Goal: Task Accomplishment & Management: Use online tool/utility

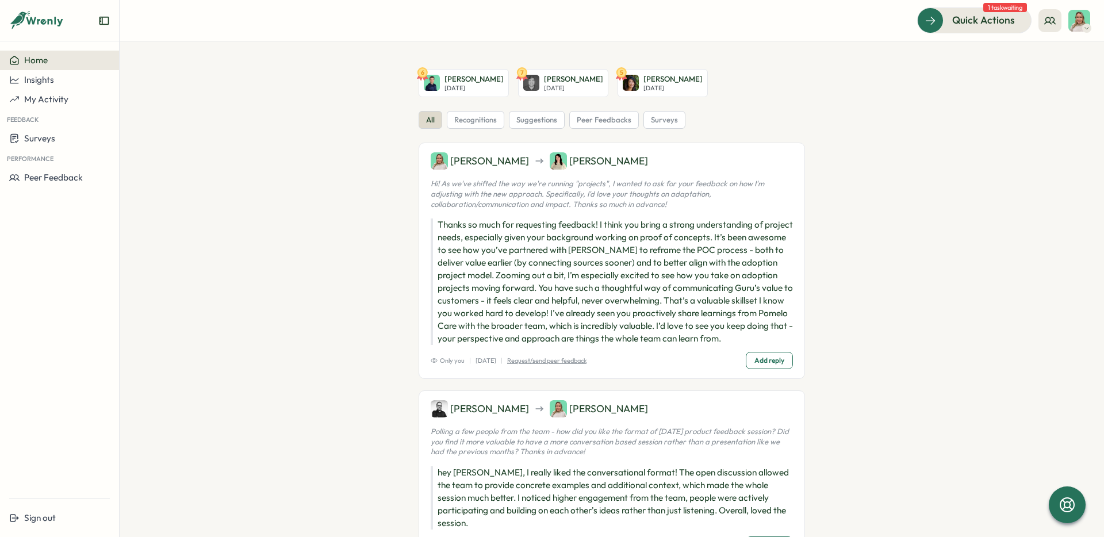
click at [234, 205] on section "6 [PERSON_NAME][DATE] 7 [PERSON_NAME] [DATE] 5 [PERSON_NAME][DATE] all recognit…" at bounding box center [612, 289] width 985 height 496
click at [84, 169] on button "Peer Feedback" at bounding box center [59, 178] width 119 height 20
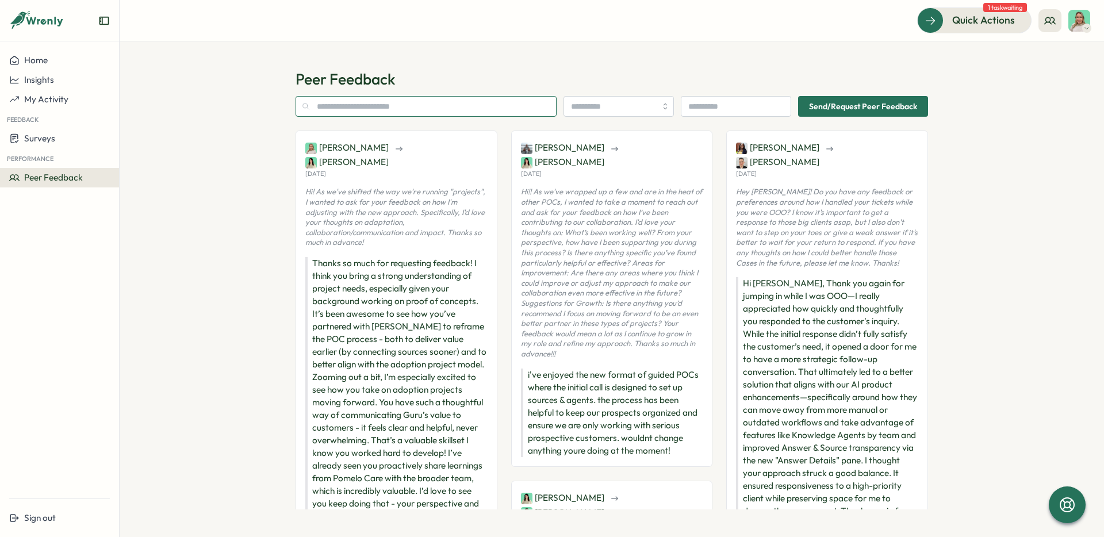
click at [472, 112] on input "text" at bounding box center [426, 106] width 261 height 21
type input "*******"
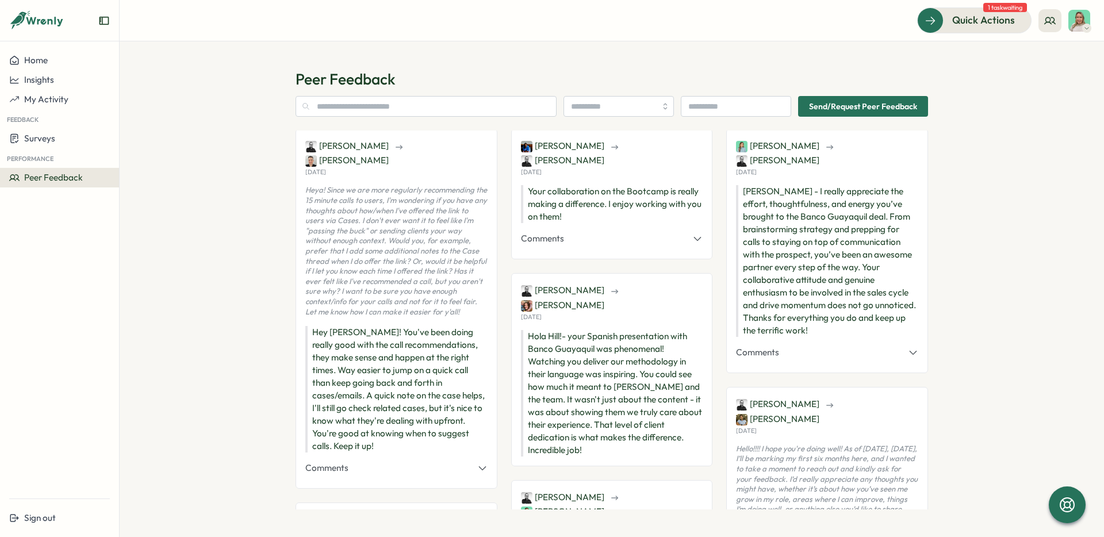
scroll to position [1, 0]
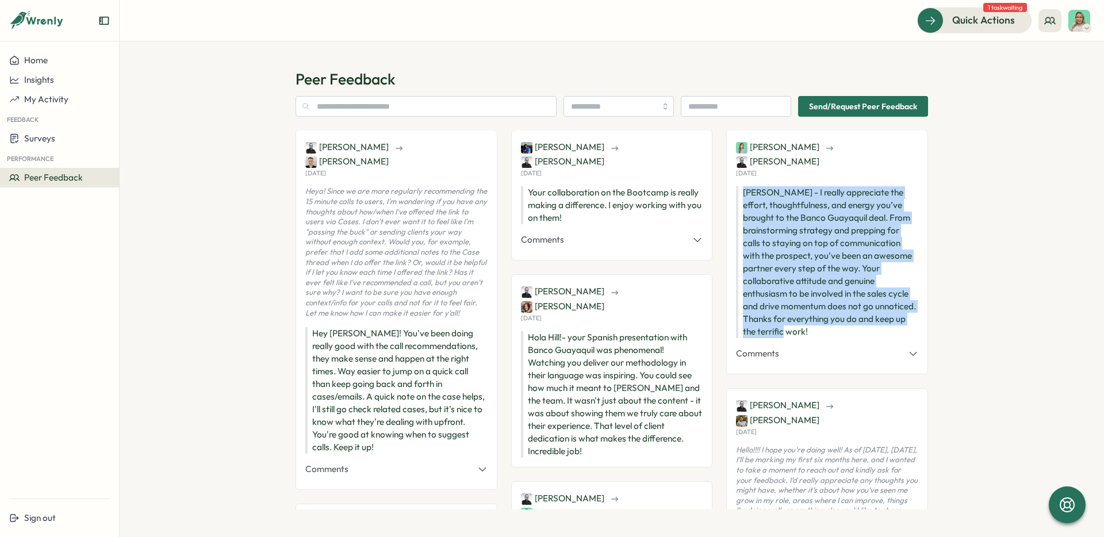
drag, startPoint x: 835, startPoint y: 323, endPoint x: 742, endPoint y: 178, distance: 171.8
click at [742, 186] on p "[PERSON_NAME] - I really appreciate the effort, thoughtfulness, and energy you’…" at bounding box center [827, 262] width 182 height 152
click at [779, 200] on p "[PERSON_NAME] - I really appreciate the effort, thoughtfulness, and energy you’…" at bounding box center [827, 262] width 182 height 152
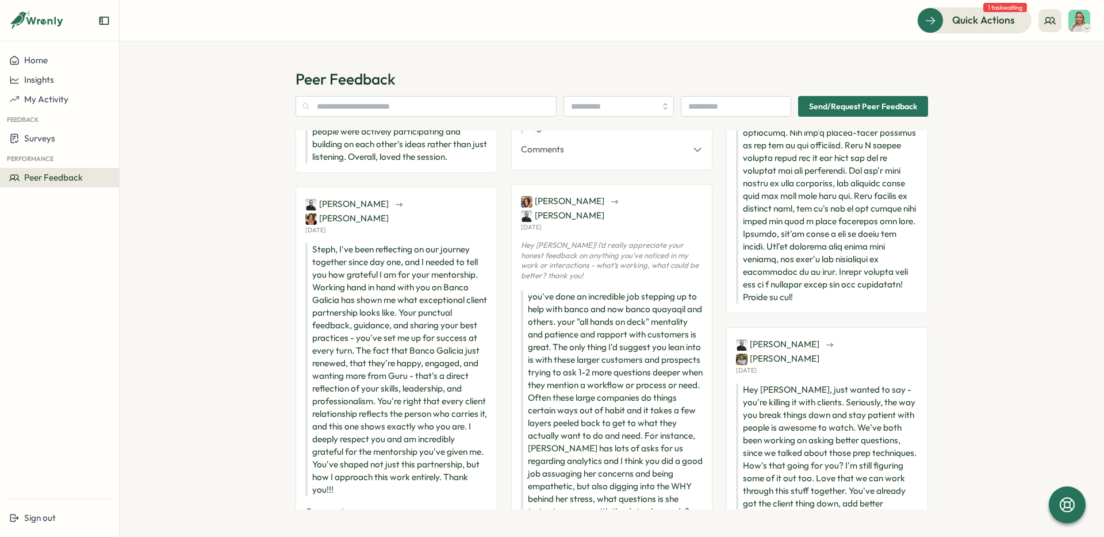
scroll to position [588, 0]
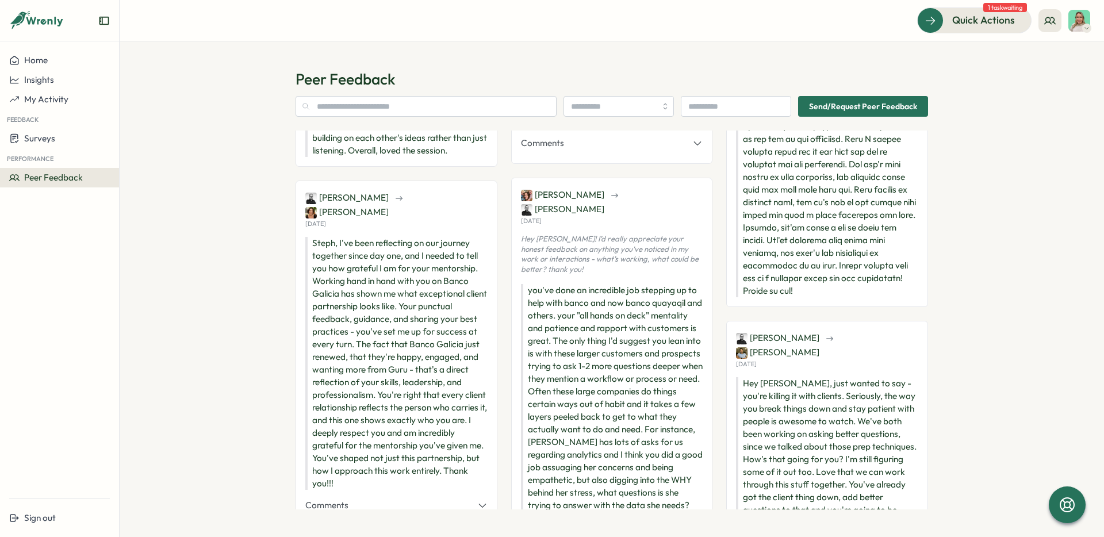
click at [205, 221] on div "Peer Feedback Send/Request Peer Feedback [PERSON_NAME] [PERSON_NAME][DATE] Heya…" at bounding box center [612, 289] width 985 height 496
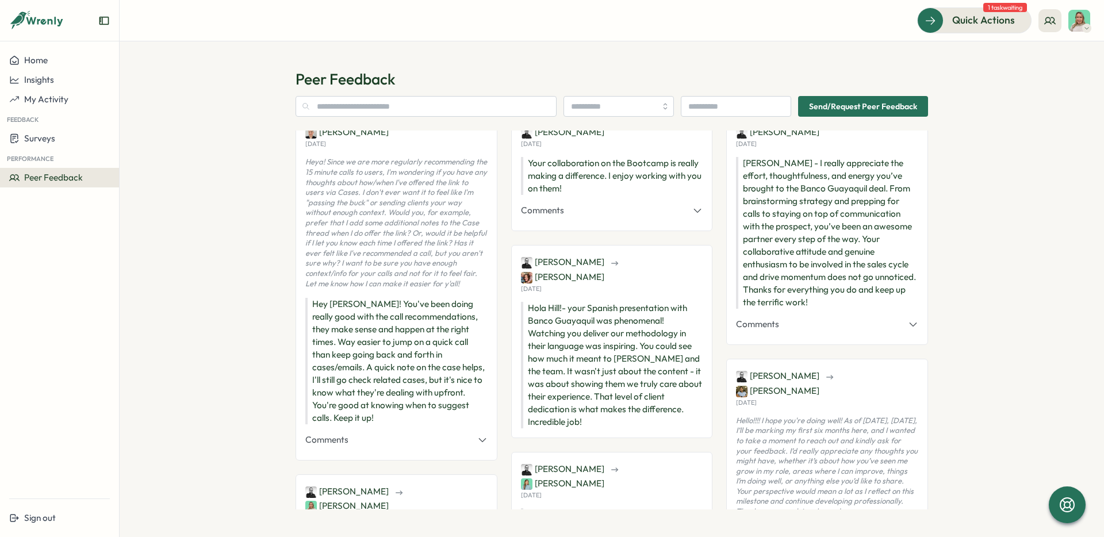
scroll to position [0, 0]
